Goal: Check status

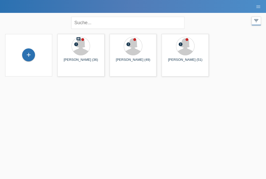
click at [255, 23] on icon "filter_list" at bounding box center [256, 21] width 6 height 6
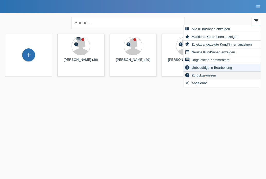
click at [208, 76] on span "Zurückgewiesen" at bounding box center [204, 75] width 26 height 6
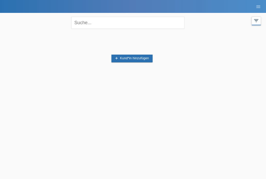
click at [256, 22] on icon "filter_list" at bounding box center [256, 21] width 6 height 6
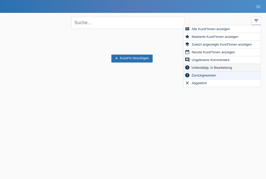
click at [205, 68] on span "Unbestätigt, in Bearbeitung" at bounding box center [212, 67] width 42 height 6
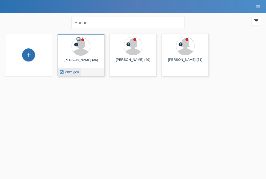
click at [74, 73] on span "Anzeigen" at bounding box center [72, 72] width 14 height 4
